Goal: Transaction & Acquisition: Purchase product/service

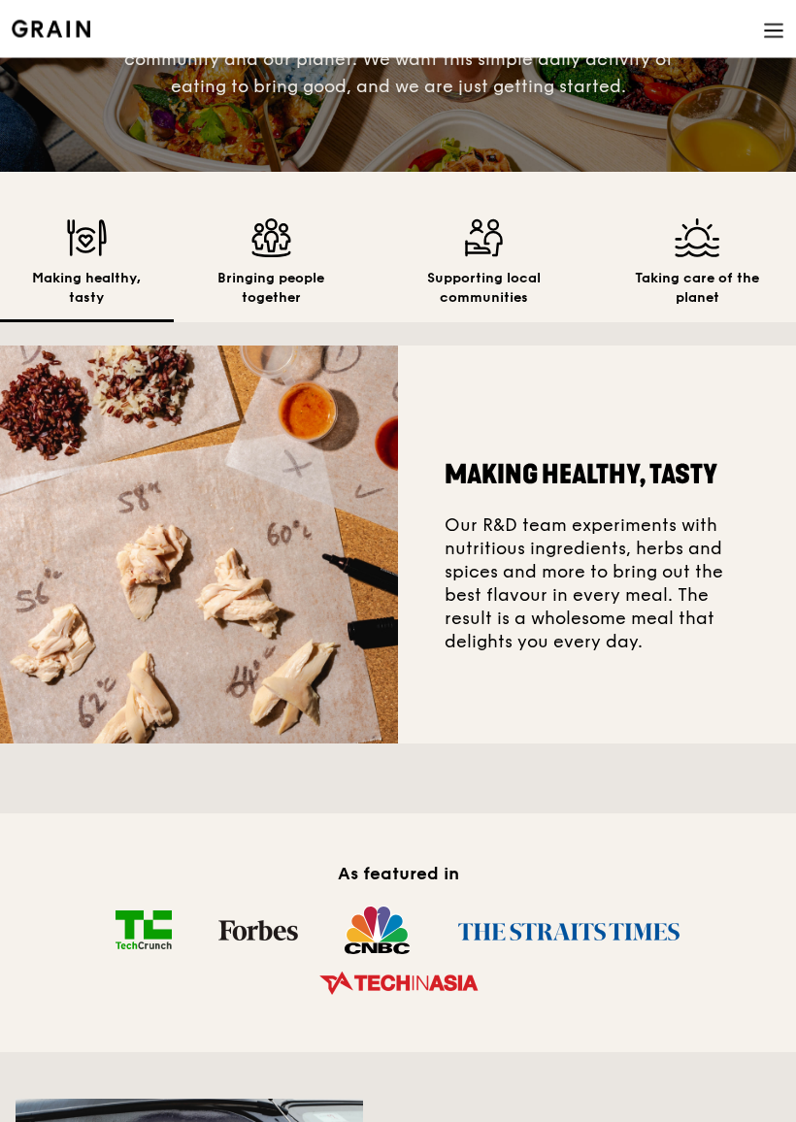
scroll to position [258, 0]
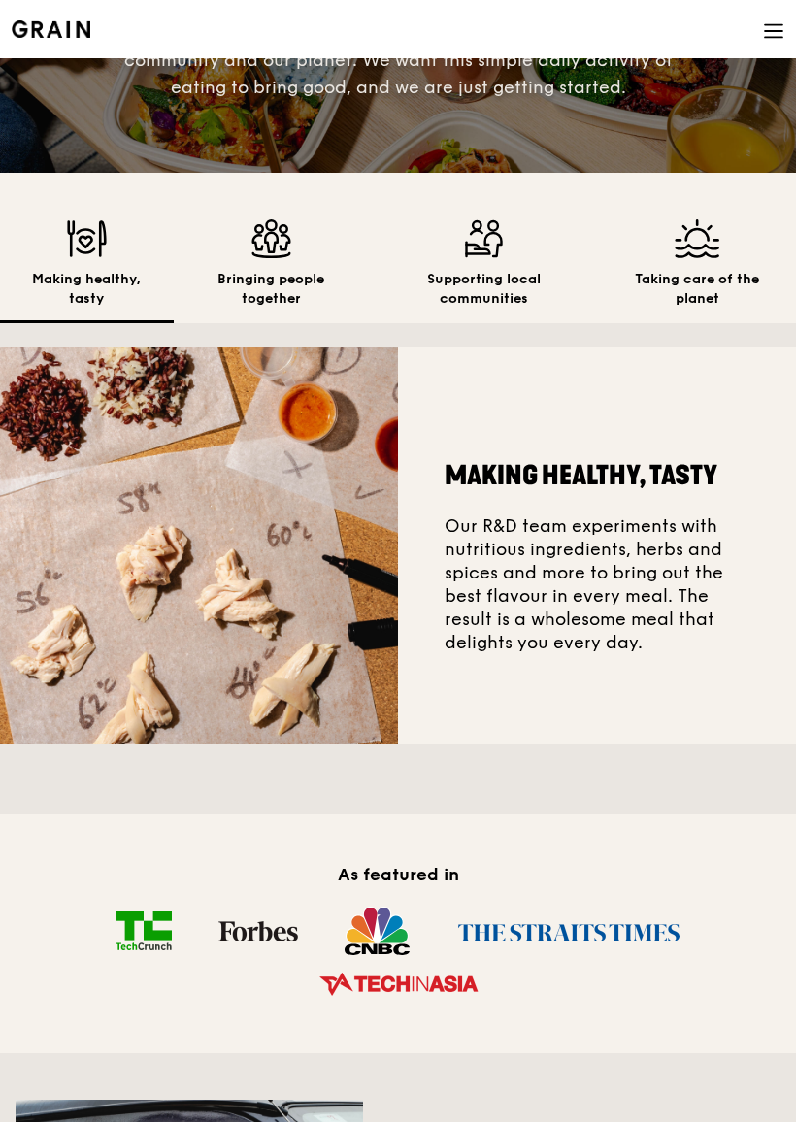
click at [443, 936] on img at bounding box center [568, 931] width 271 height 51
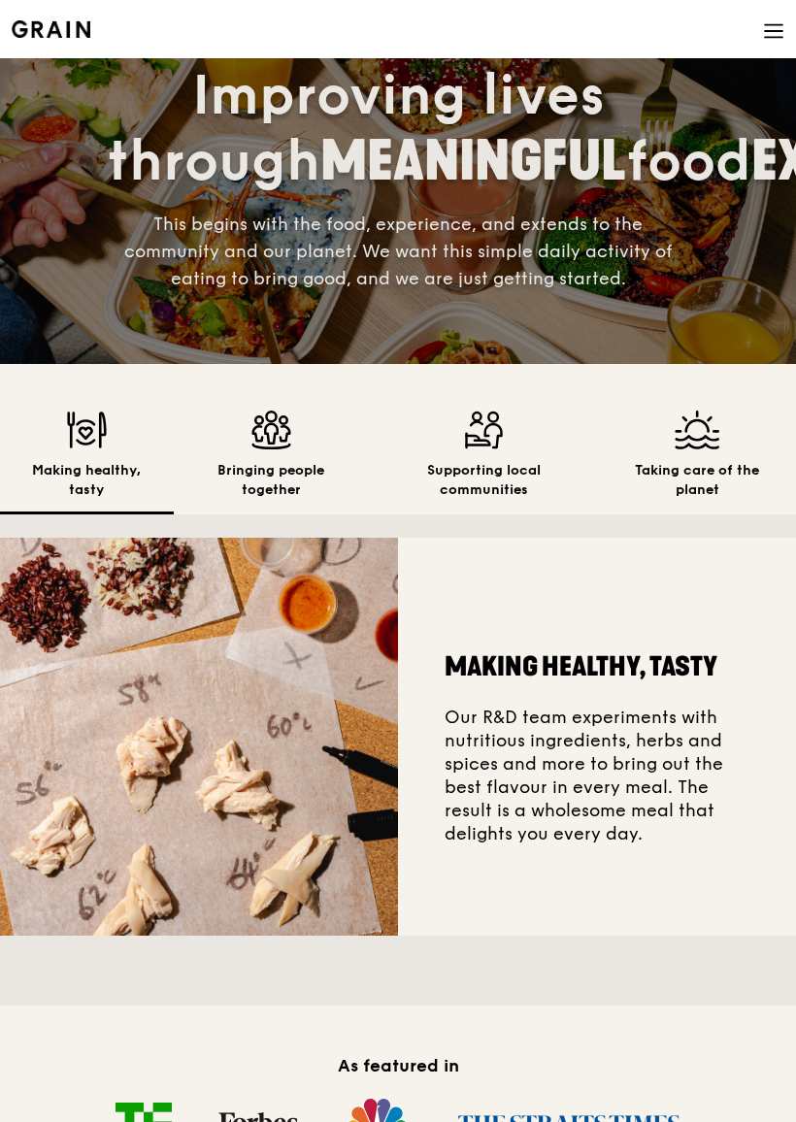
scroll to position [32, 0]
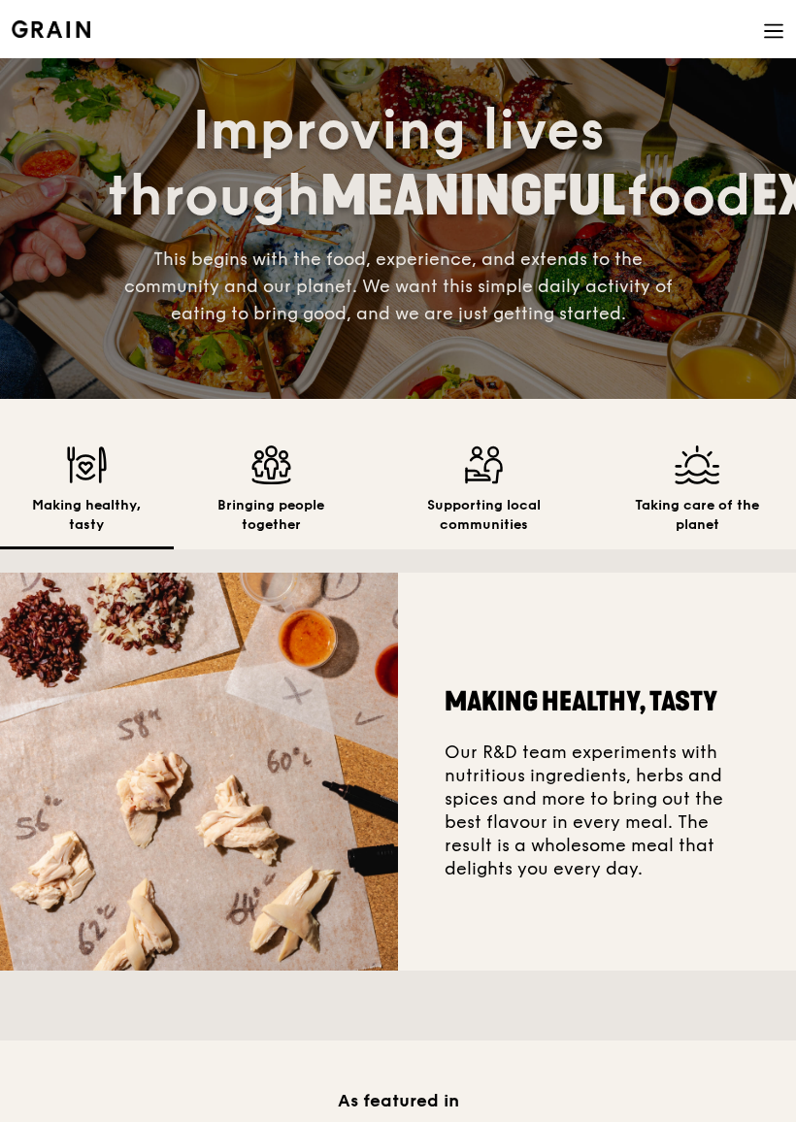
click at [267, 483] on img at bounding box center [271, 465] width 164 height 39
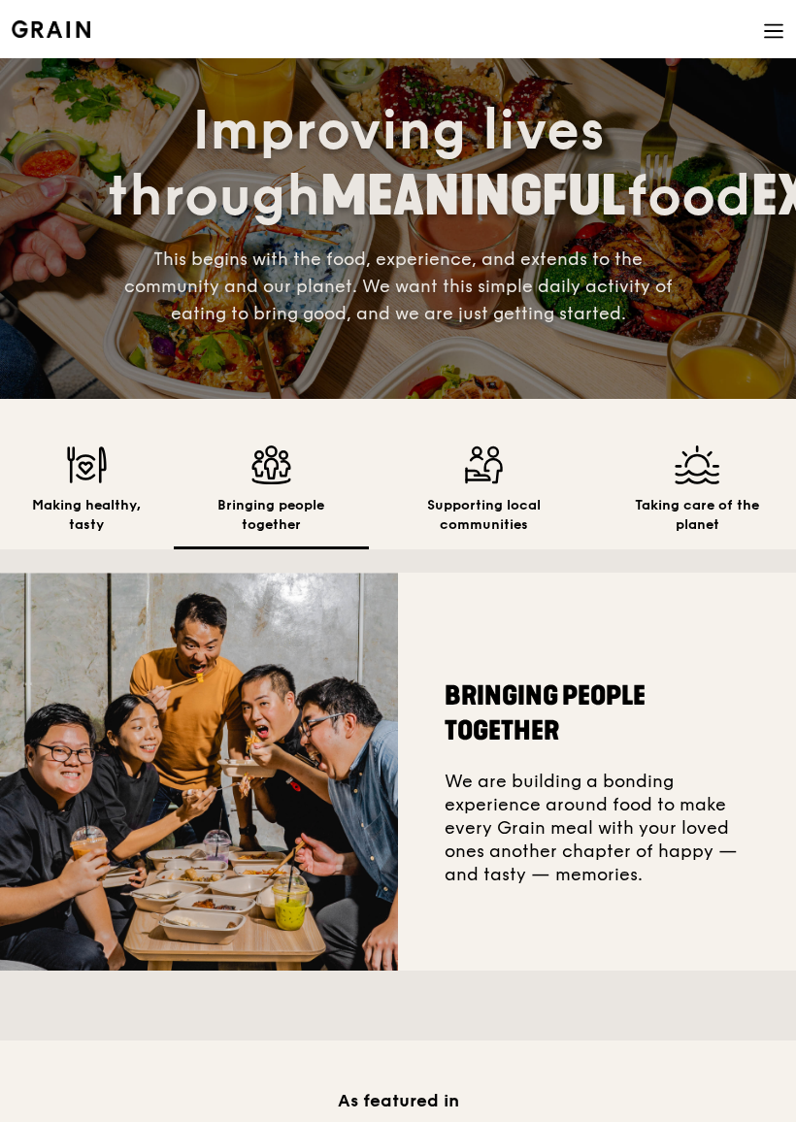
click at [501, 484] on img at bounding box center [484, 465] width 199 height 39
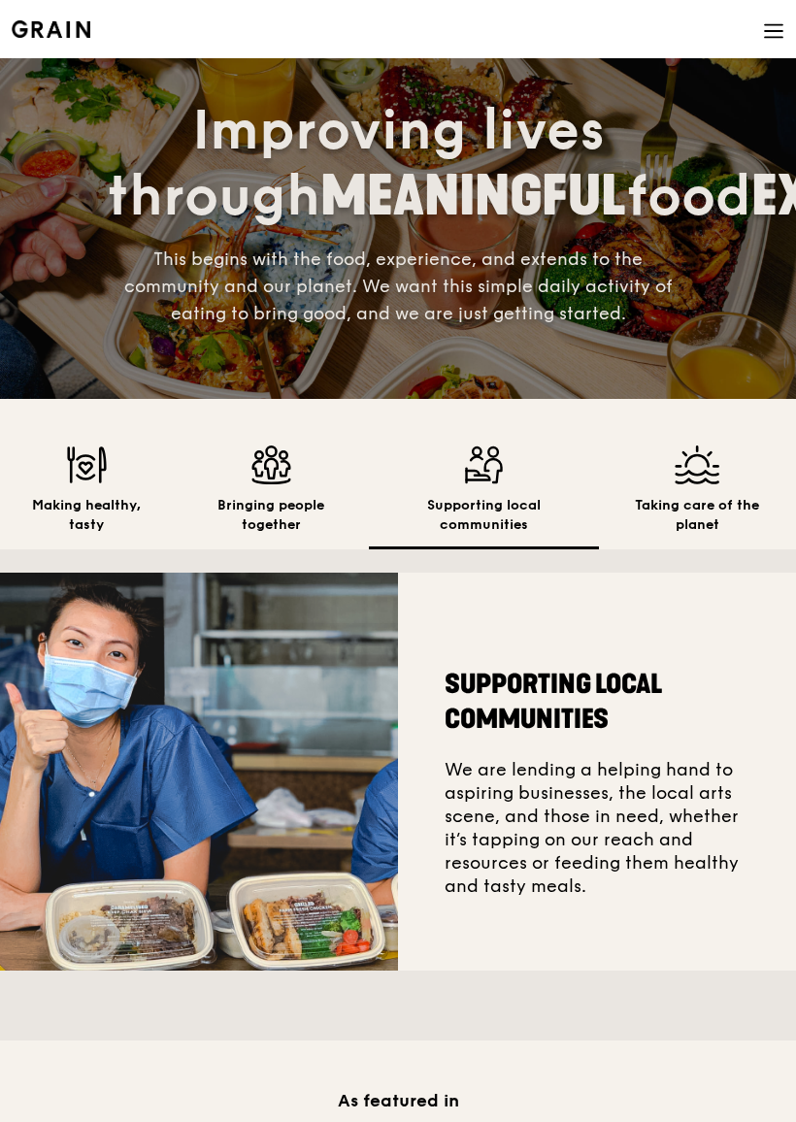
click at [711, 477] on img at bounding box center [698, 465] width 166 height 39
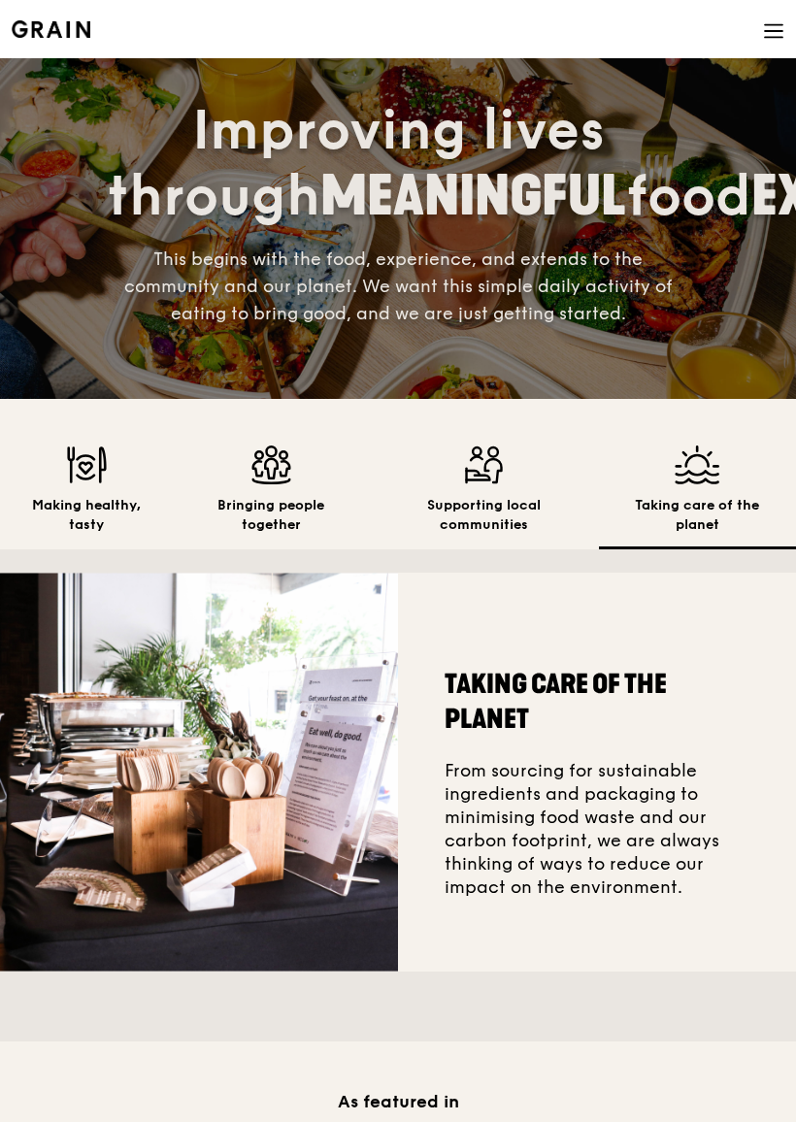
click at [694, 506] on h2 "Taking care of the planet" at bounding box center [698, 515] width 166 height 39
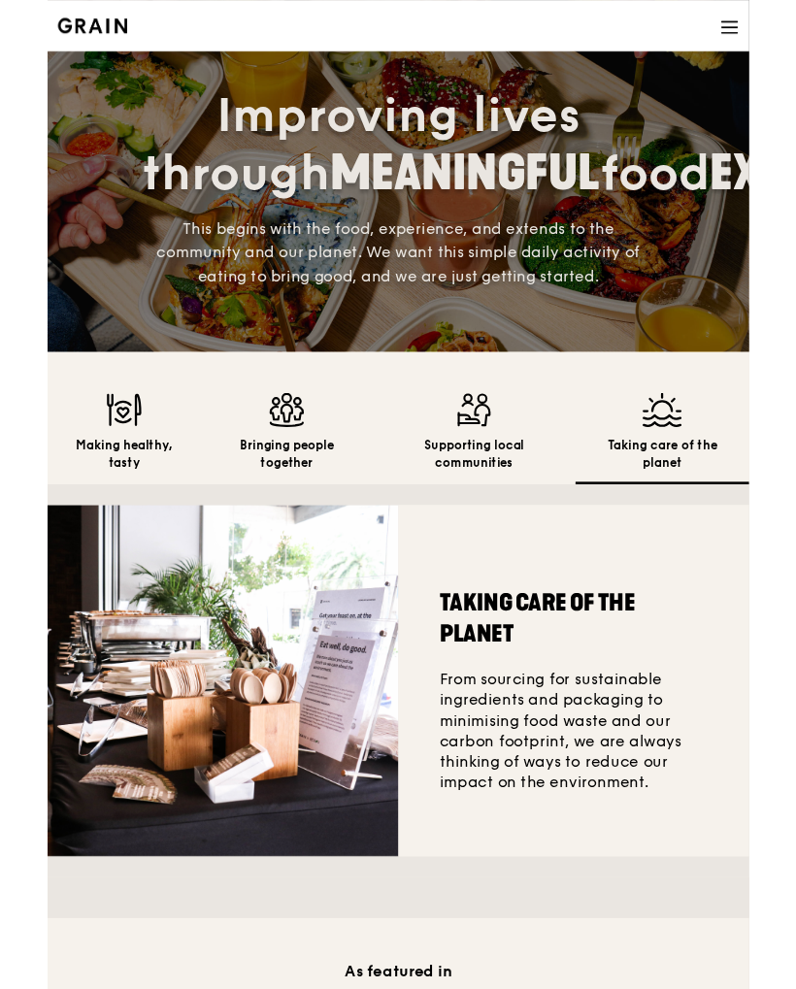
scroll to position [0, 0]
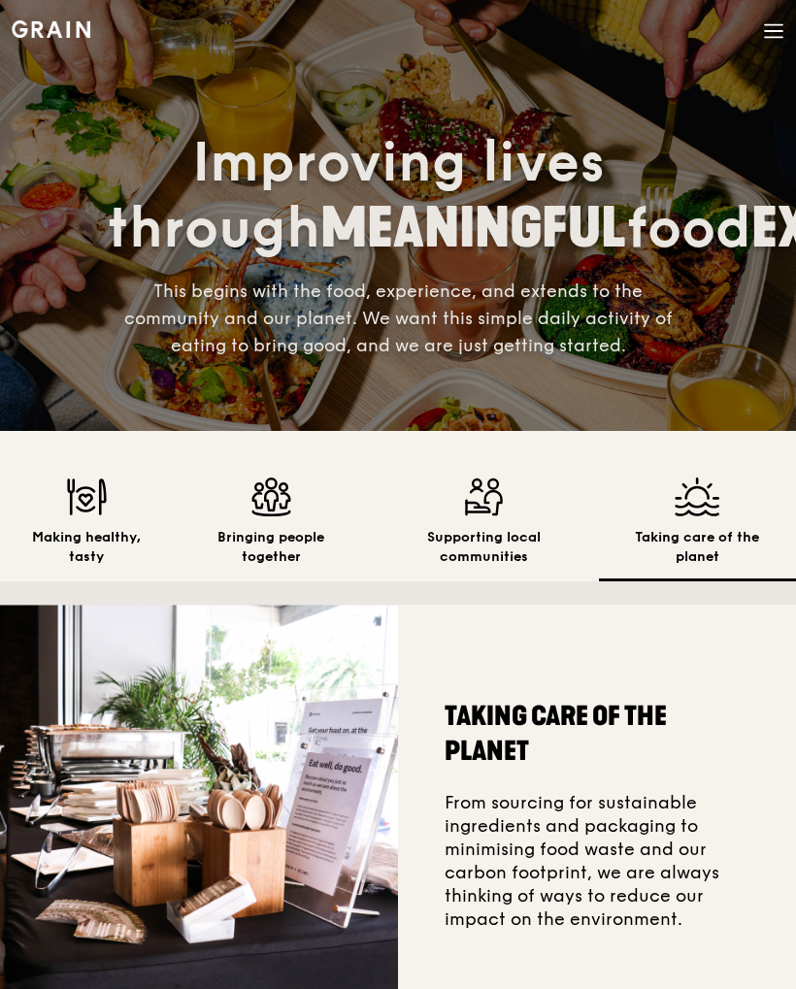
click at [765, 35] on icon at bounding box center [773, 30] width 21 height 21
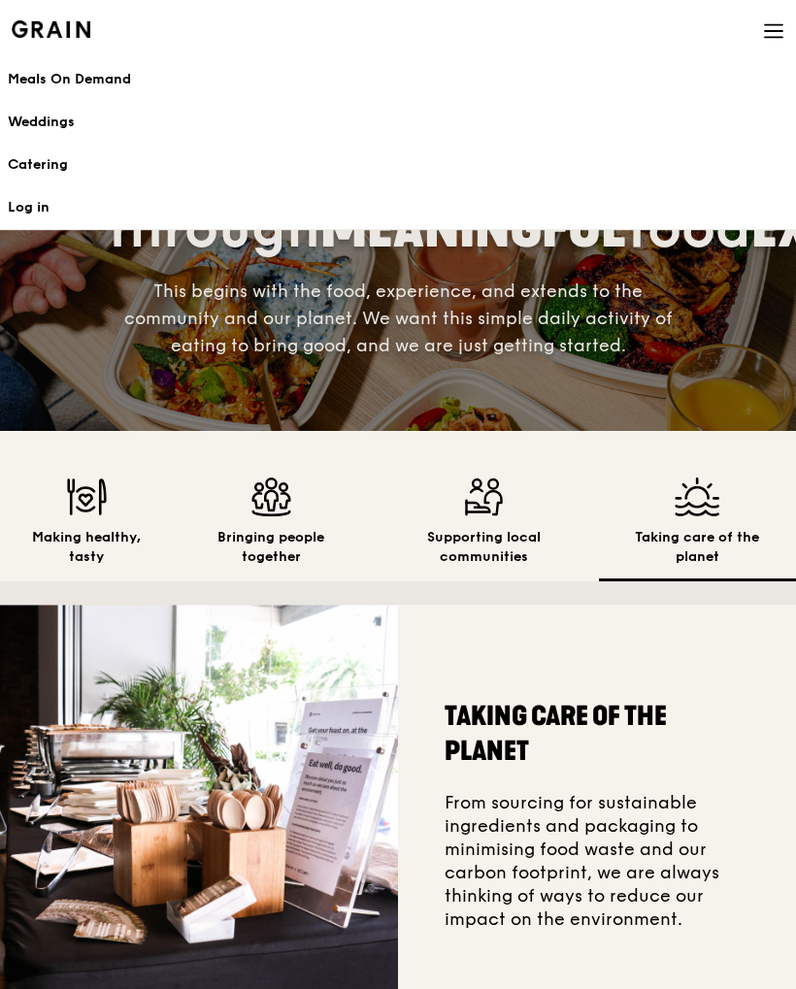
click at [559, 82] on div "Meals On Demand" at bounding box center [398, 79] width 781 height 19
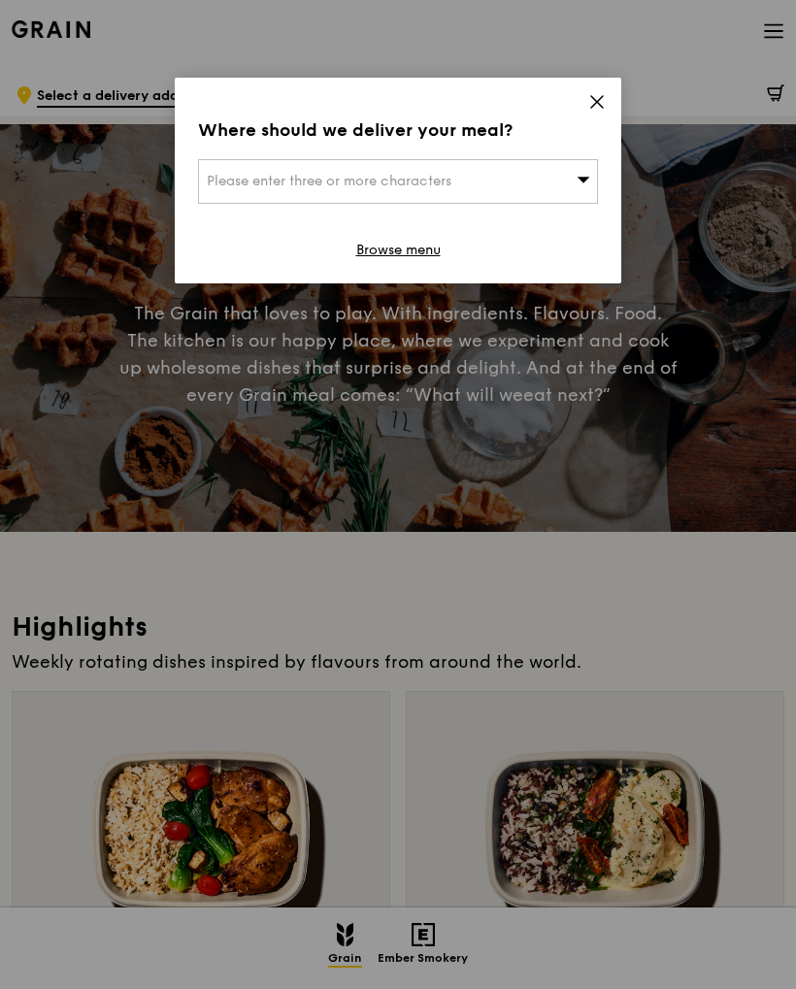
click at [600, 96] on icon at bounding box center [596, 101] width 17 height 17
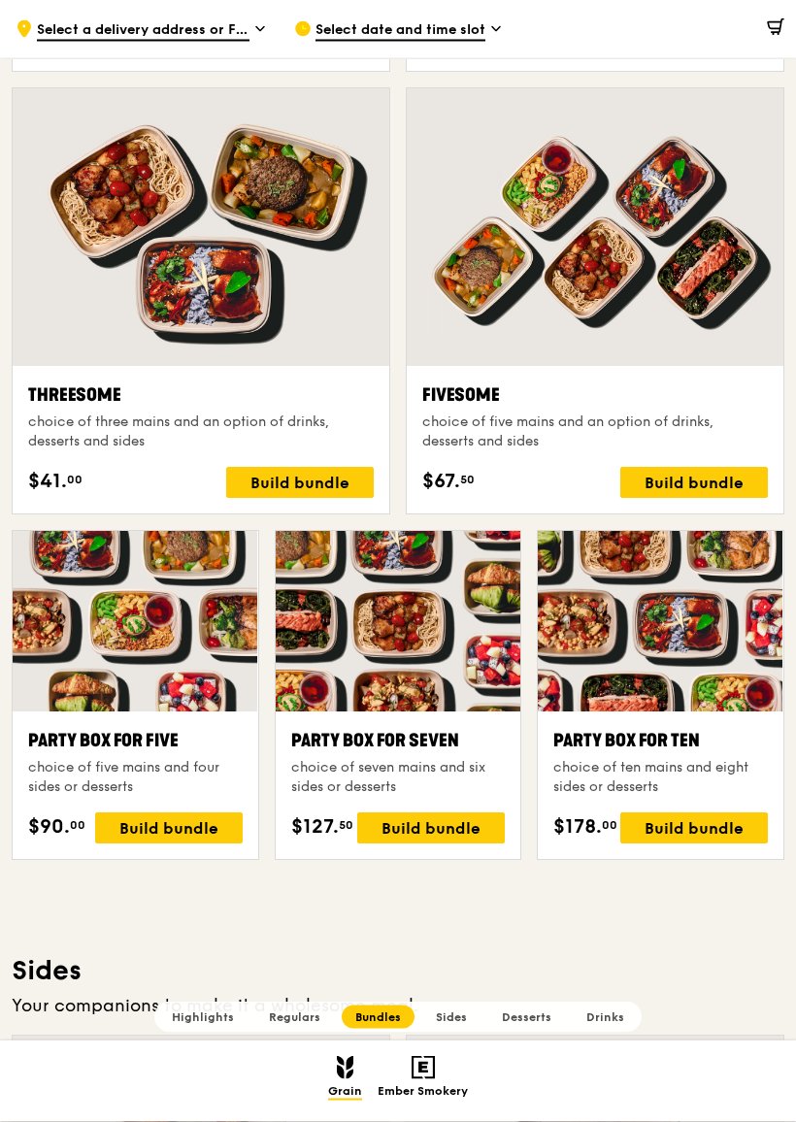
scroll to position [3272, 0]
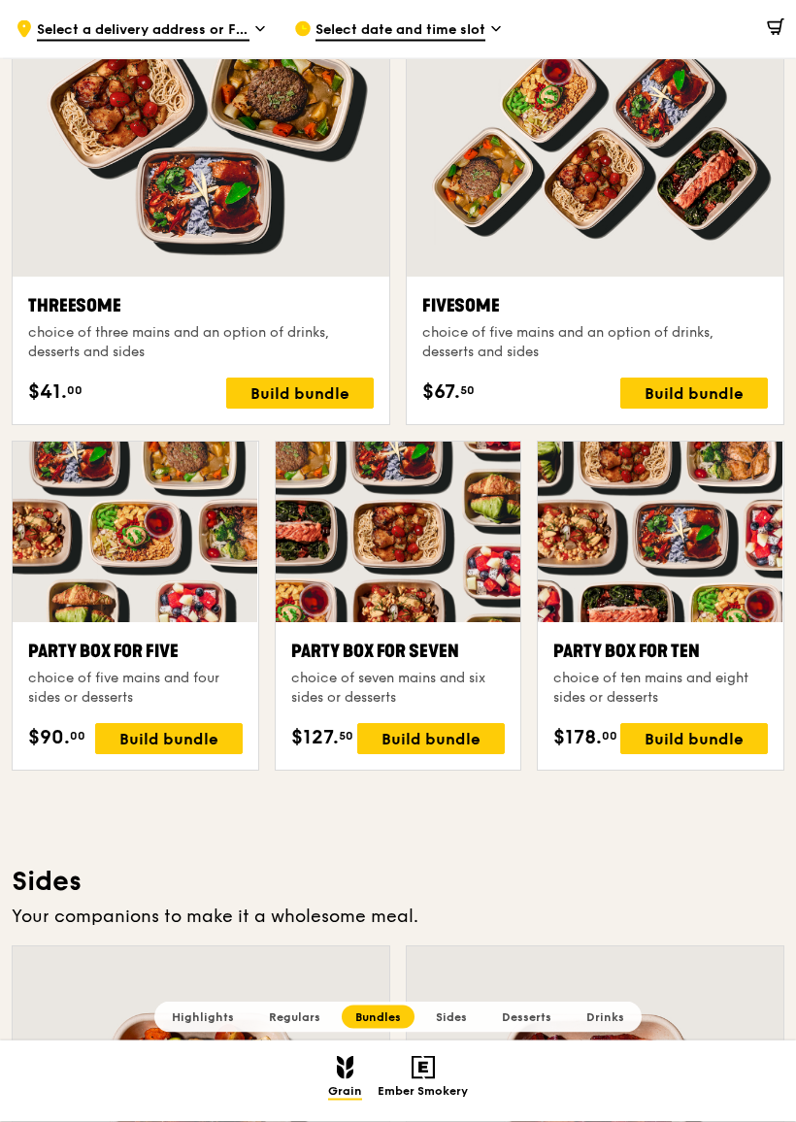
click at [702, 735] on div "Build bundle" at bounding box center [694, 739] width 148 height 31
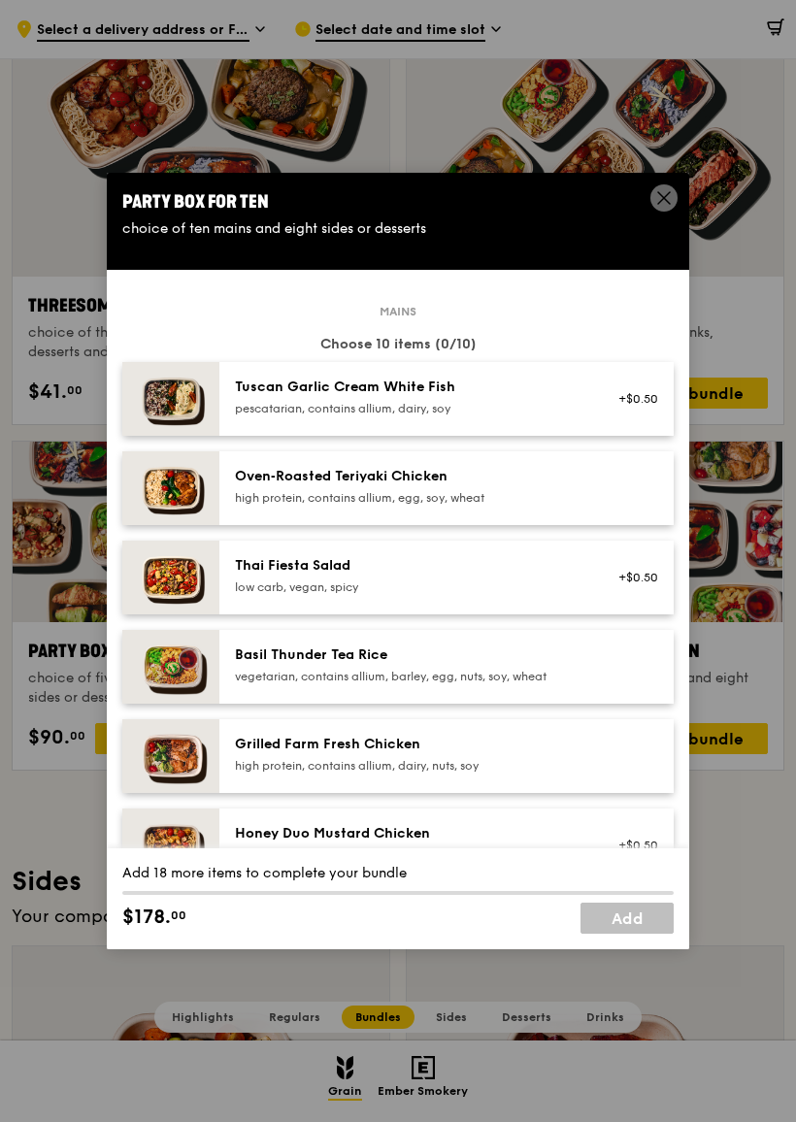
click at [453, 576] on div "Thai Fiesta Salad" at bounding box center [409, 565] width 349 height 19
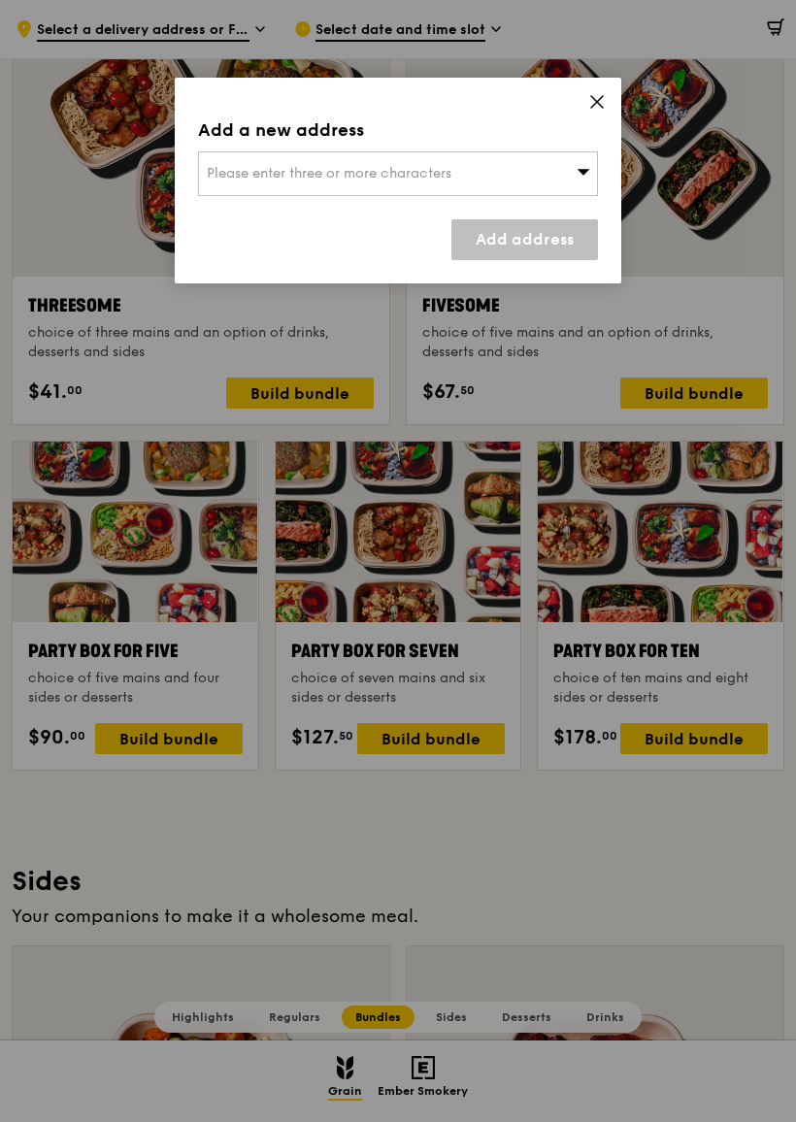
click at [604, 94] on icon at bounding box center [596, 101] width 17 height 17
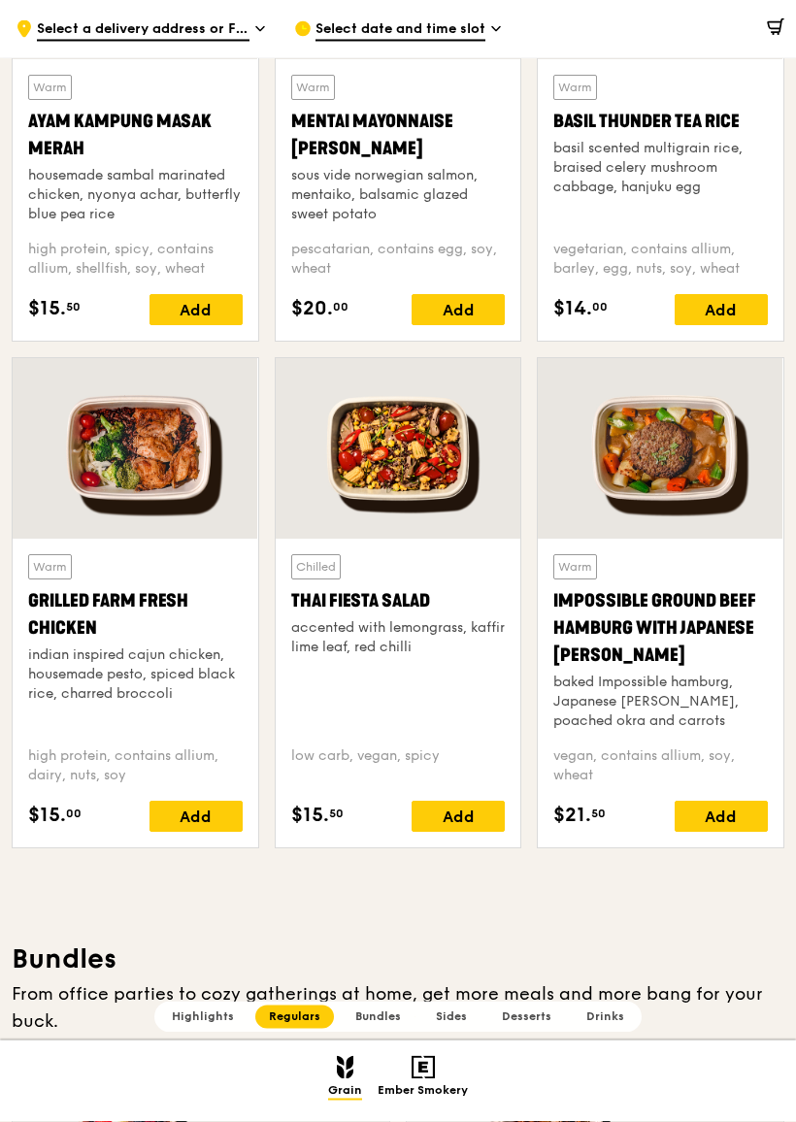
scroll to position [1827, 0]
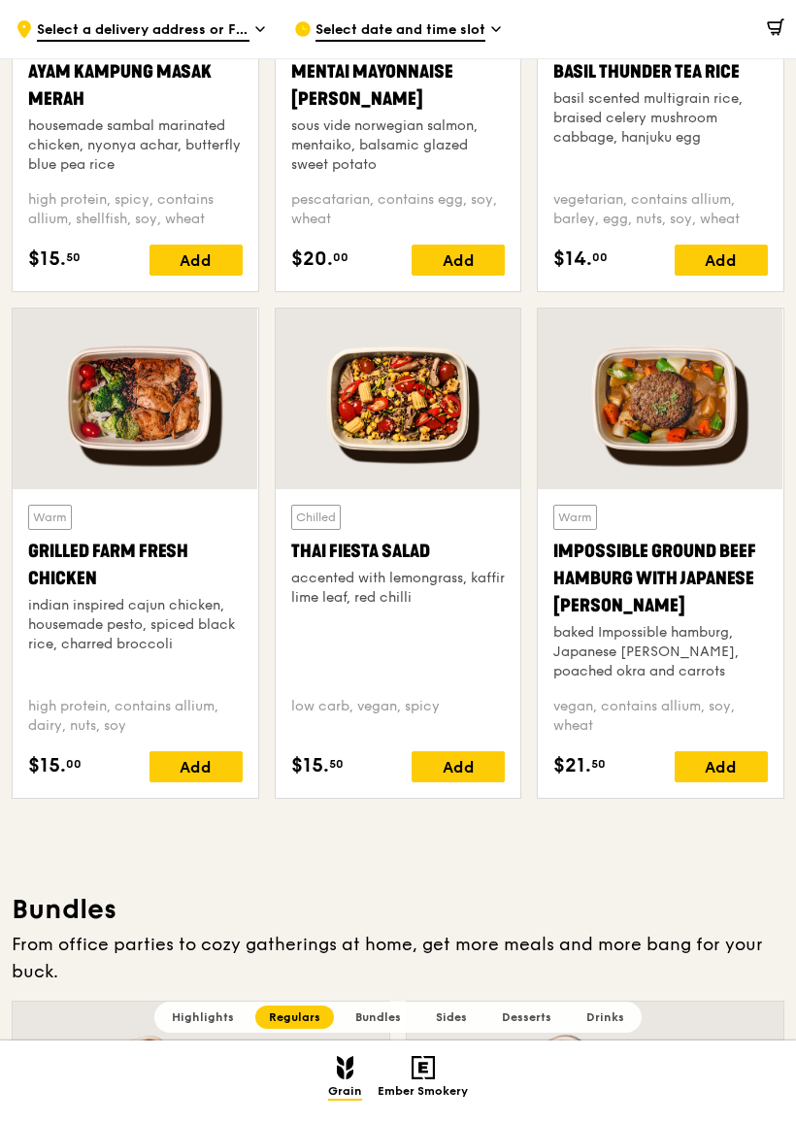
click at [446, 412] on div at bounding box center [399, 399] width 246 height 181
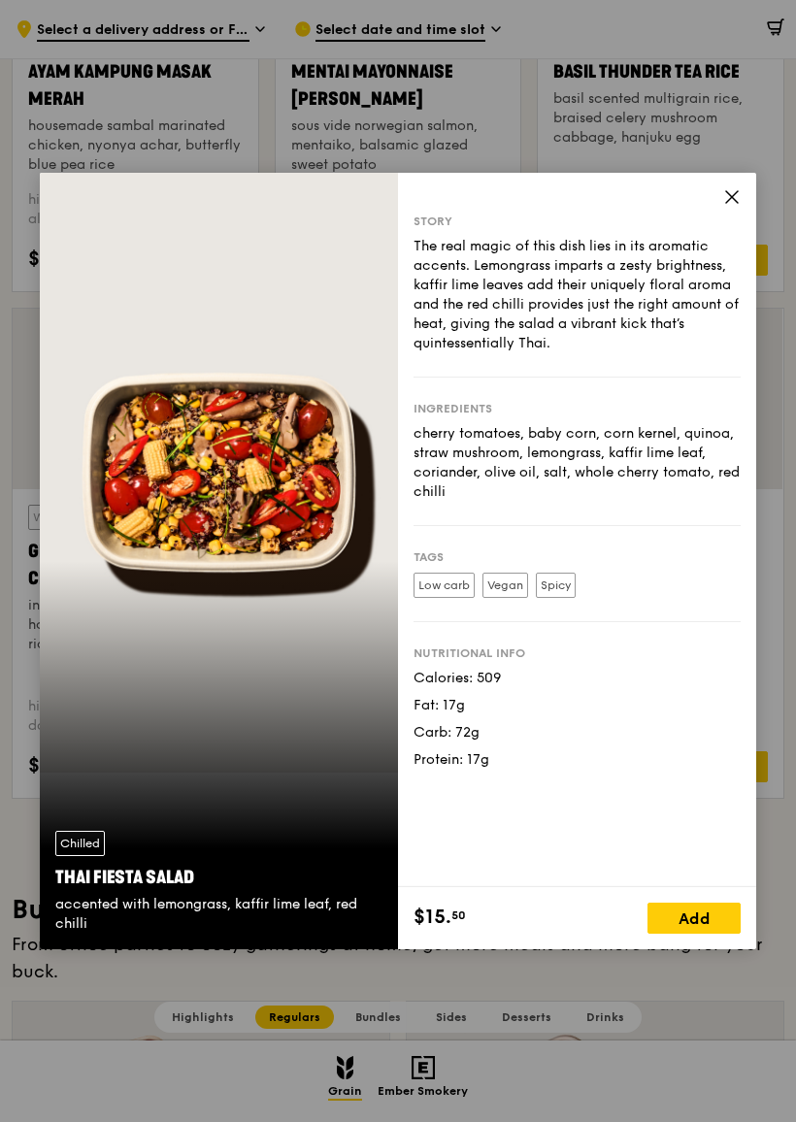
click at [416, 492] on div "cherry tomatoes, baby corn, corn kernel, quinoa, straw mushroom, lemongrass, ka…" at bounding box center [577, 463] width 327 height 78
click at [729, 193] on icon at bounding box center [732, 197] width 12 height 12
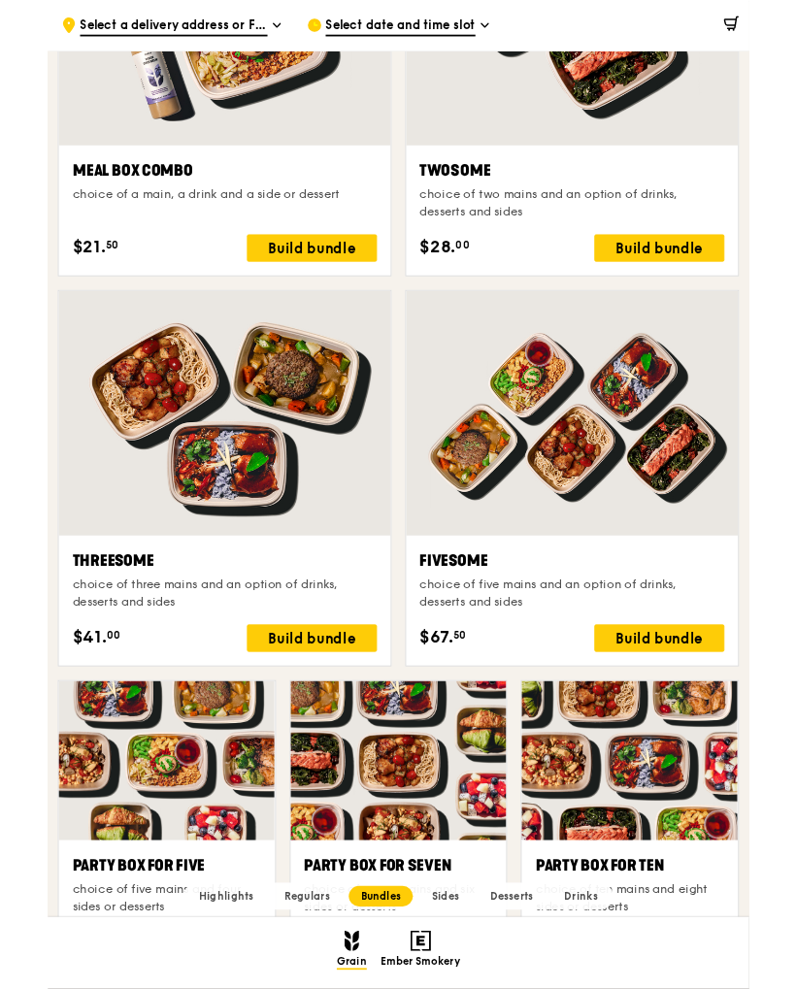
scroll to position [2941, 0]
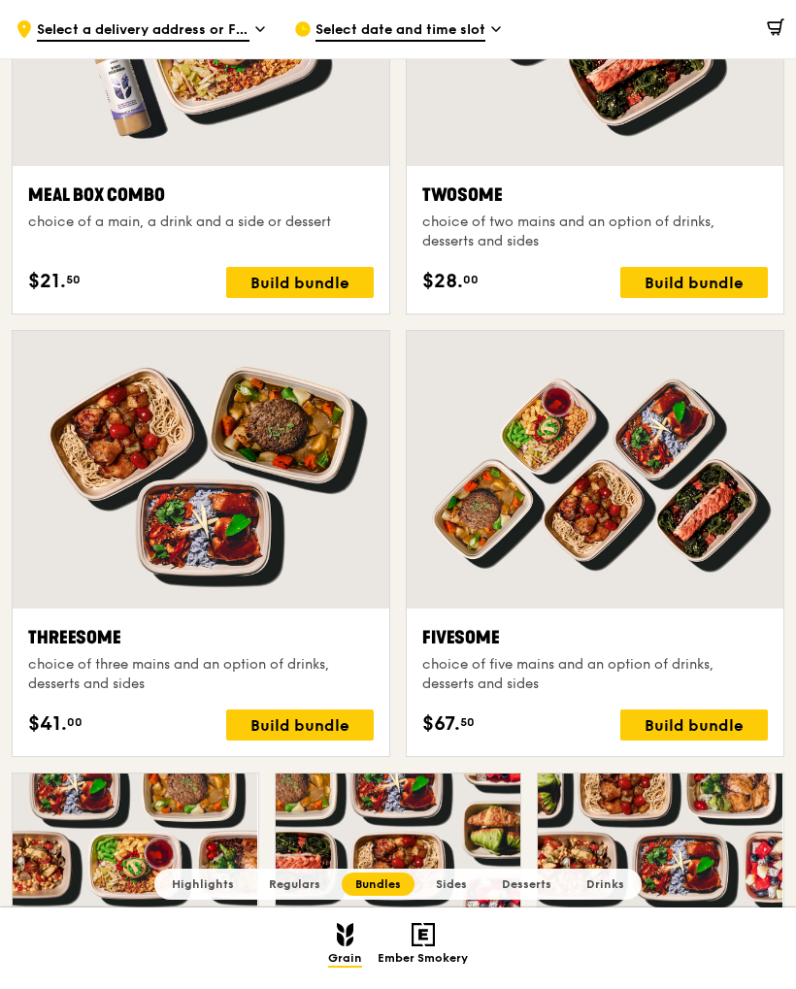
click at [628, 459] on div at bounding box center [595, 470] width 377 height 278
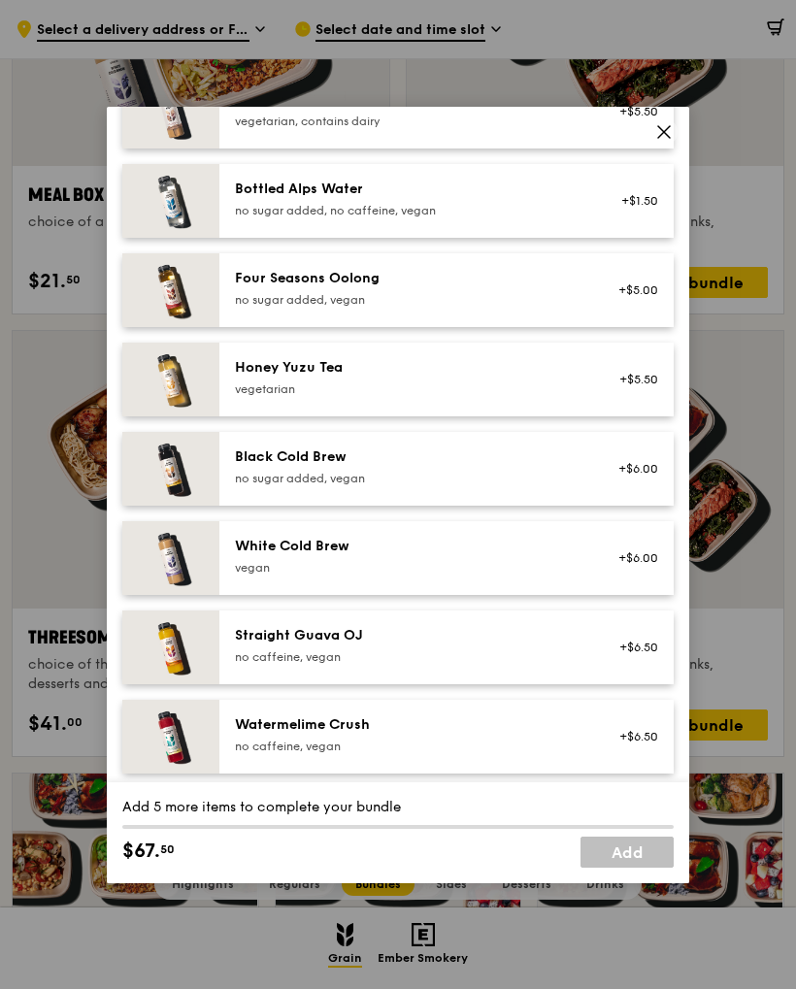
scroll to position [2199, 0]
